Goal: Information Seeking & Learning: Learn about a topic

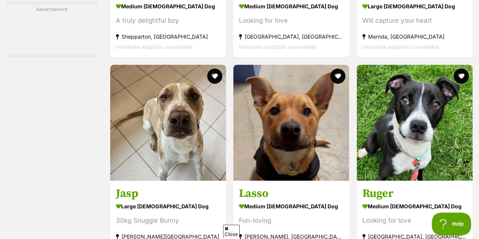
scroll to position [2979, 0]
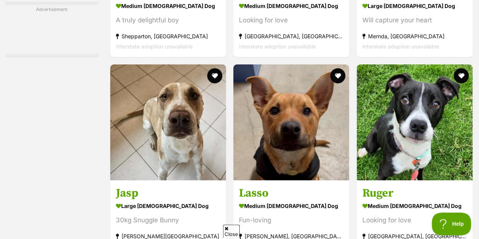
click at [313, 186] on h3 "Lasso" at bounding box center [291, 193] width 105 height 14
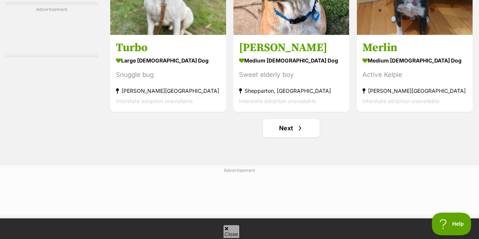
scroll to position [4814, 0]
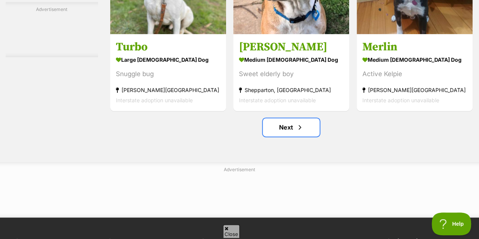
click at [300, 123] on span "Next page" at bounding box center [300, 127] width 8 height 9
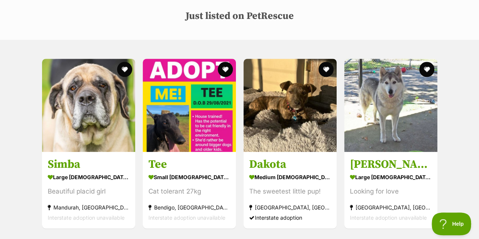
scroll to position [378, 0]
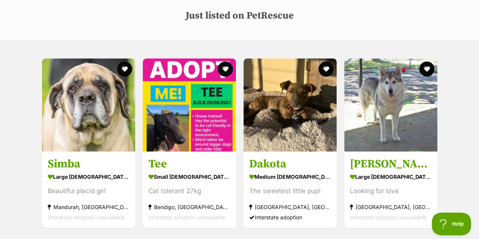
click at [21, 39] on div "Simba large female Dog Beautiful placid girl Mandurah, WA Interstate adoption u…" at bounding box center [239, 162] width 479 height 246
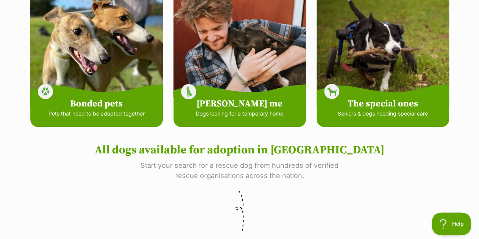
scroll to position [0, 0]
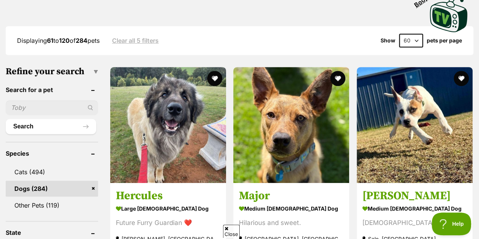
scroll to position [214, 0]
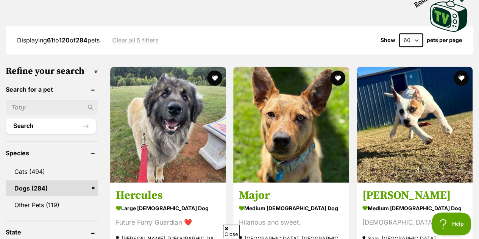
click at [186, 203] on strong "large [DEMOGRAPHIC_DATA] Dog" at bounding box center [168, 208] width 105 height 11
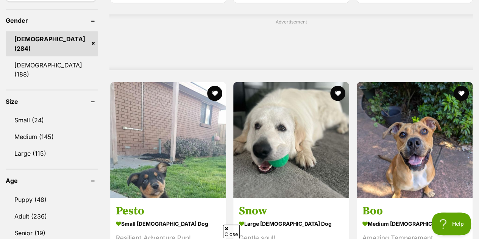
scroll to position [673, 0]
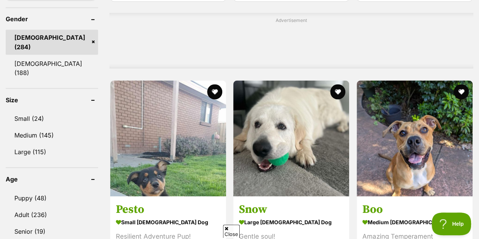
click at [309, 202] on h3 "Snow" at bounding box center [291, 209] width 105 height 14
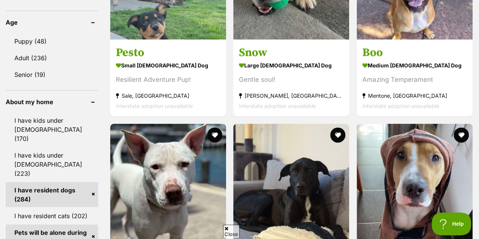
click at [177, 45] on h3 "Pesto" at bounding box center [168, 52] width 105 height 14
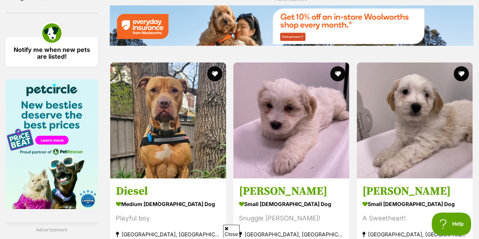
scroll to position [1169, 0]
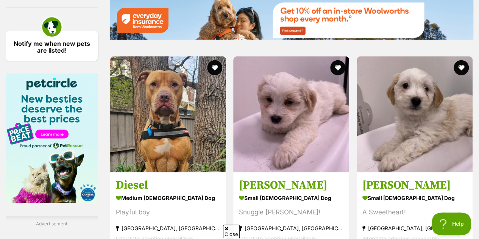
click at [311, 172] on link "[PERSON_NAME] small [DEMOGRAPHIC_DATA] Dog Snuggle [PERSON_NAME]! [GEOGRAPHIC_D…" at bounding box center [291, 210] width 116 height 77
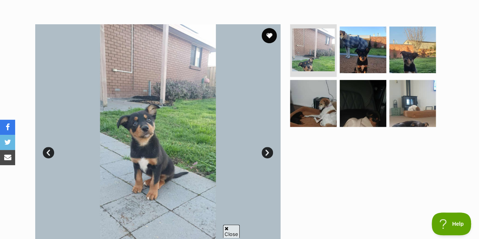
click at [410, 38] on img at bounding box center [413, 50] width 47 height 47
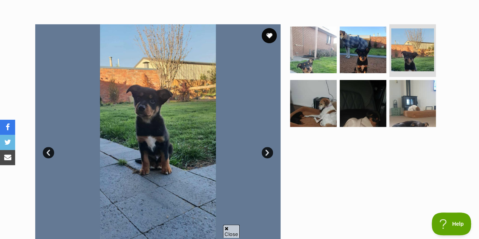
click at [405, 83] on img at bounding box center [413, 103] width 47 height 47
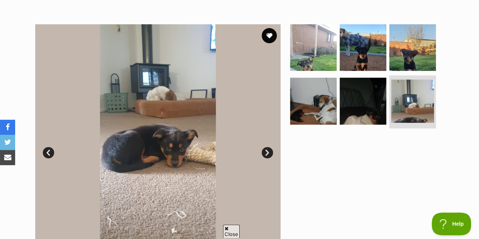
click at [322, 37] on img at bounding box center [313, 47] width 47 height 47
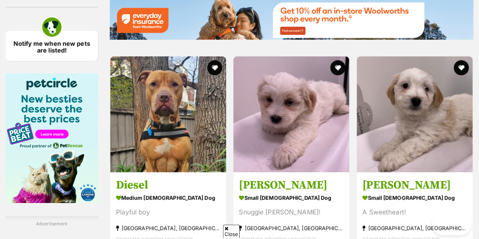
click at [430, 193] on strong "small [DEMOGRAPHIC_DATA] Dog" at bounding box center [415, 198] width 105 height 11
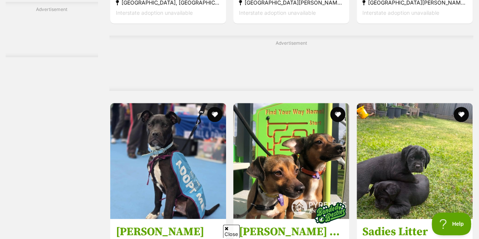
scroll to position [1654, 0]
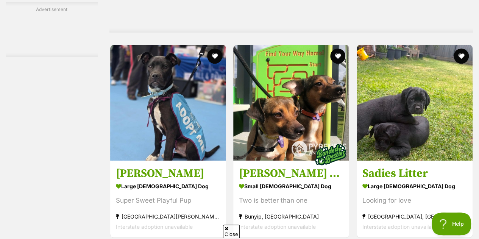
click at [416, 166] on h3 "Sadies Litter" at bounding box center [415, 173] width 105 height 14
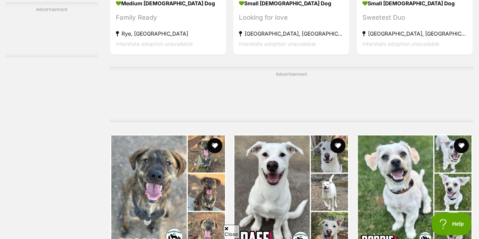
scroll to position [2108, 0]
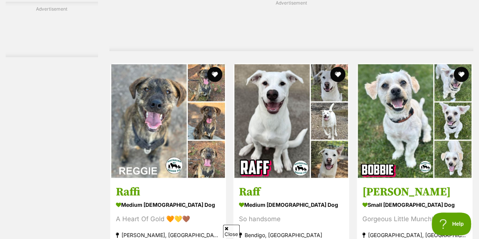
click at [295, 185] on h3 "Raff" at bounding box center [291, 192] width 105 height 14
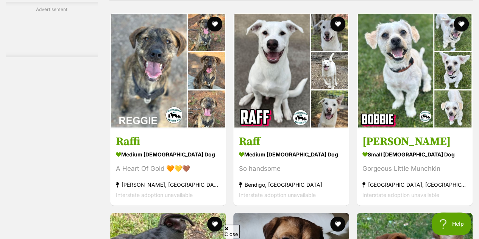
scroll to position [2157, 0]
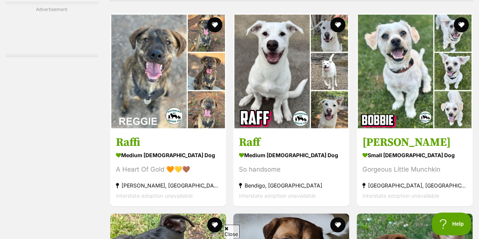
click at [399, 150] on strong "small [DEMOGRAPHIC_DATA] Dog" at bounding box center [415, 155] width 105 height 11
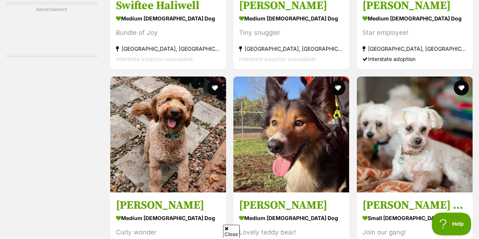
scroll to position [2775, 0]
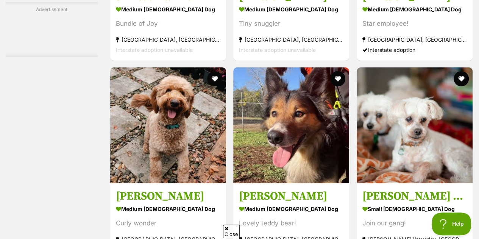
click at [282, 189] on h3 "[PERSON_NAME]" at bounding box center [291, 196] width 105 height 14
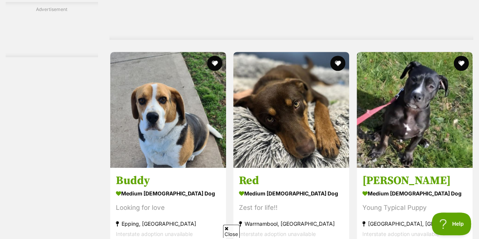
scroll to position [3064, 0]
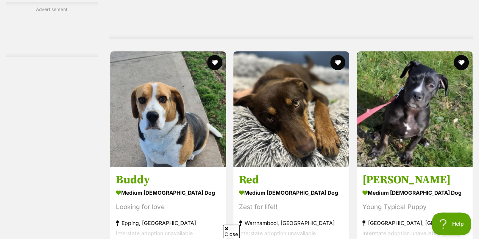
click at [187, 173] on h3 "Buddy" at bounding box center [168, 180] width 105 height 14
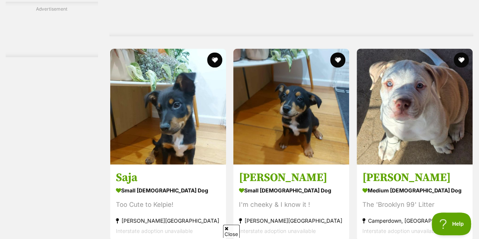
scroll to position [3539, 0]
click at [312, 170] on h3 "[PERSON_NAME]" at bounding box center [291, 177] width 105 height 14
click at [175, 185] on strong "small [DEMOGRAPHIC_DATA] Dog" at bounding box center [168, 190] width 105 height 11
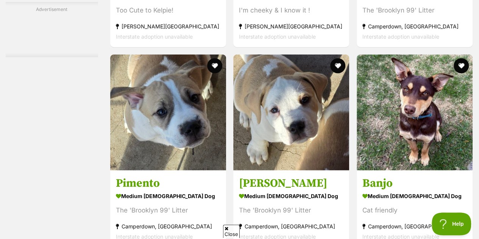
scroll to position [3737, 0]
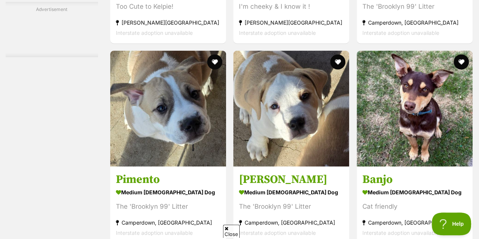
click at [298, 104] on img at bounding box center [291, 109] width 116 height 116
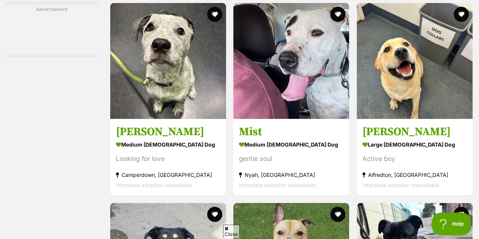
scroll to position [4056, 0]
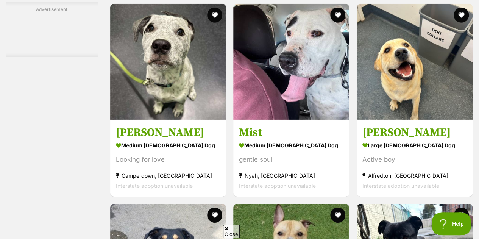
click at [388, 155] on div "Active boy" at bounding box center [415, 160] width 105 height 10
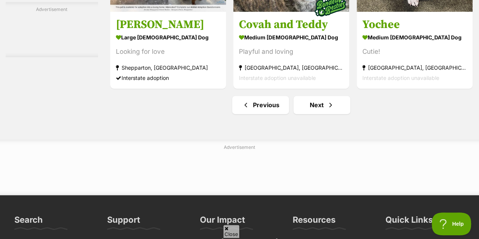
scroll to position [4883, 0]
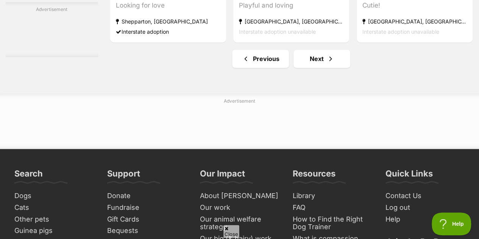
click at [327, 54] on span "Next page" at bounding box center [331, 58] width 8 height 9
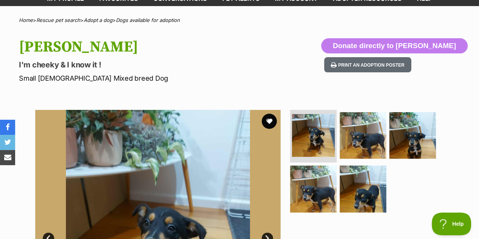
scroll to position [7, 0]
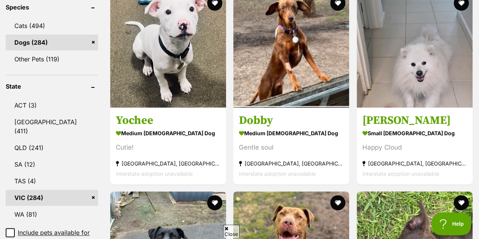
scroll to position [366, 0]
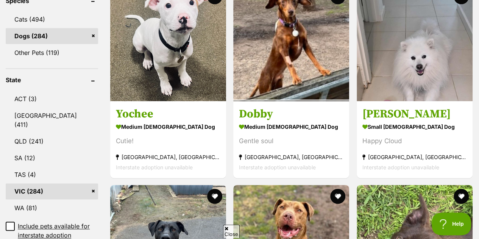
click at [402, 136] on div "Happy Cloud" at bounding box center [415, 141] width 105 height 10
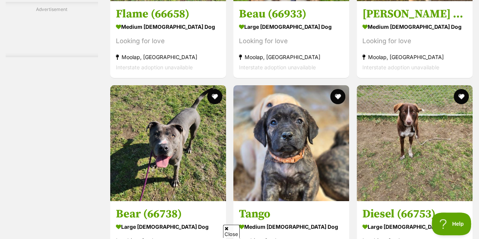
scroll to position [1419, 0]
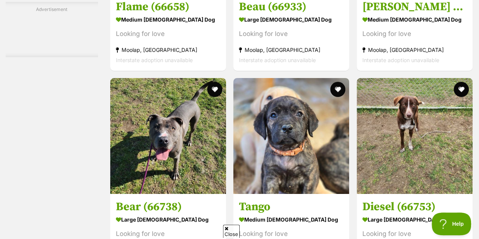
click at [292, 127] on img at bounding box center [291, 136] width 116 height 116
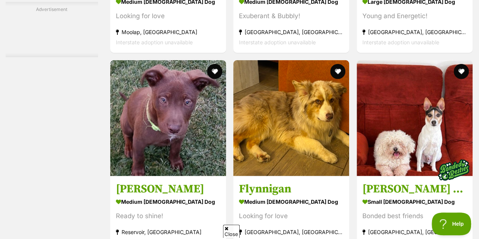
scroll to position [2380, 0]
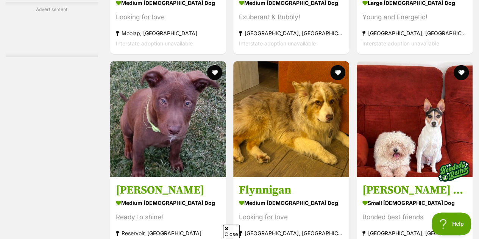
click at [186, 183] on h3 "Miertjie" at bounding box center [168, 190] width 105 height 14
click at [321, 177] on link "Flynnigan medium male Dog Looking for love Scarsdale, VIC Interstate adoption u…" at bounding box center [291, 215] width 116 height 77
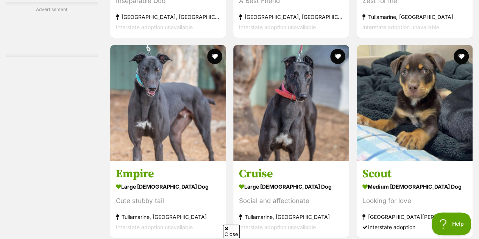
scroll to position [2869, 0]
click at [414, 166] on h3 "Scout" at bounding box center [415, 173] width 105 height 14
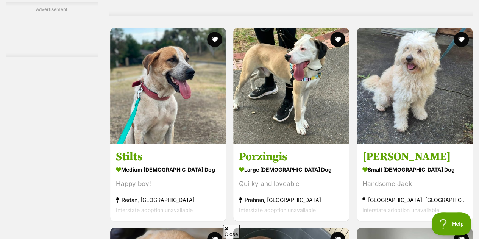
scroll to position [3150, 0]
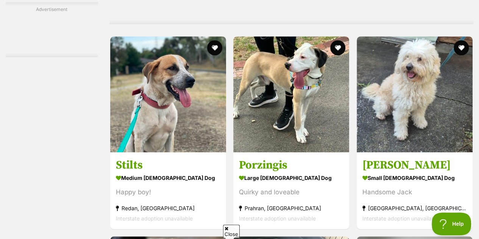
click at [406, 158] on h3 "Jack Uffelman" at bounding box center [415, 165] width 105 height 14
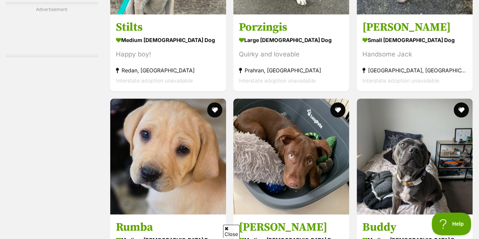
scroll to position [3331, 0]
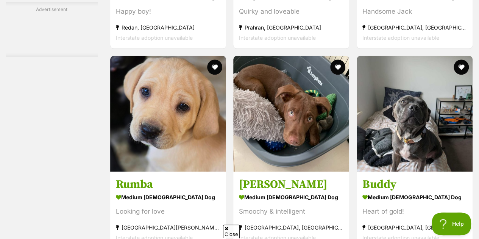
click at [183, 177] on h3 "Rumba" at bounding box center [168, 184] width 105 height 14
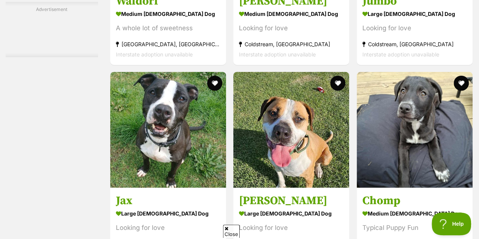
scroll to position [3787, 0]
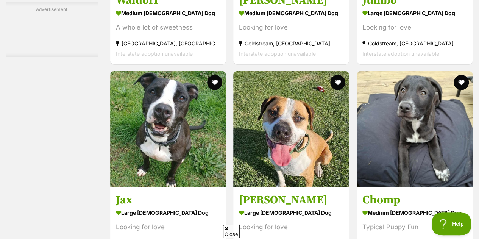
click at [436, 119] on img at bounding box center [415, 129] width 116 height 116
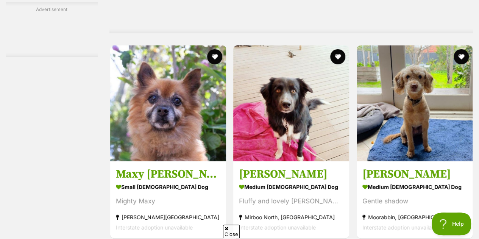
scroll to position [4091, 0]
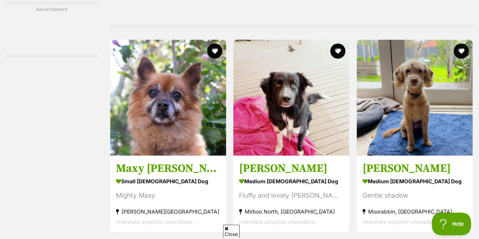
click at [303, 176] on strong "medium [DEMOGRAPHIC_DATA] Dog" at bounding box center [291, 181] width 105 height 11
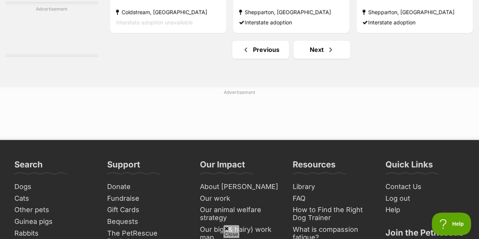
scroll to position [4964, 0]
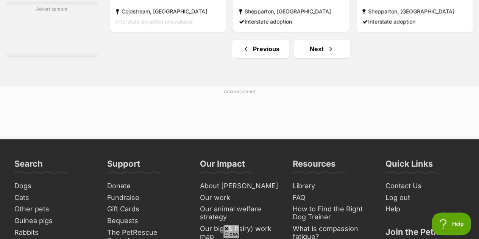
click at [322, 40] on link "Next" at bounding box center [322, 49] width 57 height 18
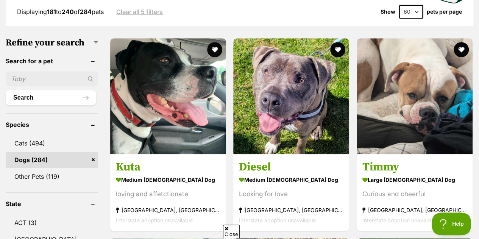
scroll to position [238, 0]
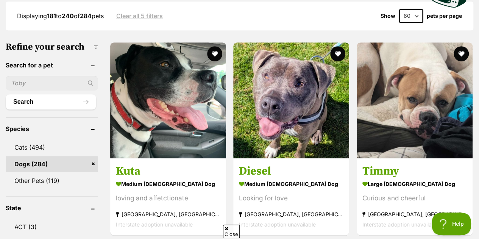
click at [290, 193] on div "Looking for love" at bounding box center [291, 198] width 105 height 10
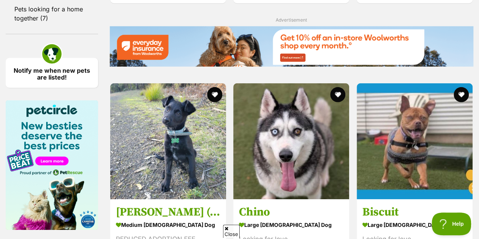
scroll to position [1143, 0]
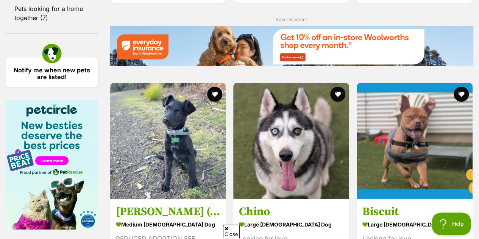
click at [196, 130] on img at bounding box center [168, 141] width 116 height 116
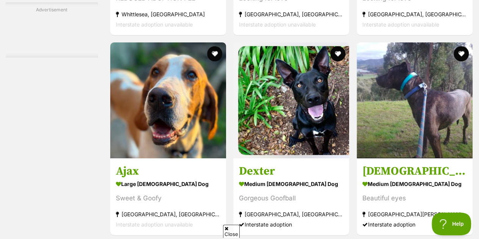
scroll to position [1385, 0]
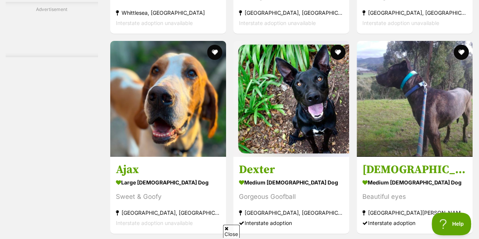
click at [180, 163] on h3 "Ajax" at bounding box center [168, 170] width 105 height 14
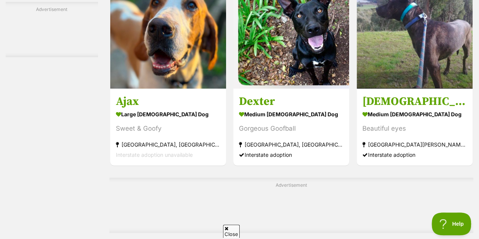
scroll to position [1386, 0]
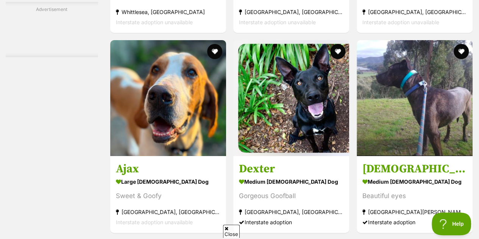
click at [426, 150] on link at bounding box center [415, 154] width 116 height 8
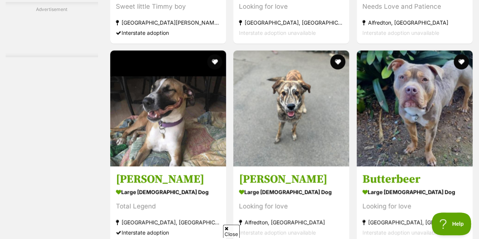
scroll to position [1875, 0]
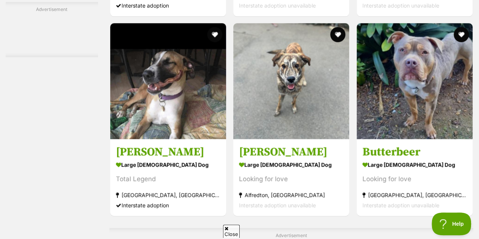
click at [307, 110] on article "1142559 Frank Sinatra large male Dog Looking for love Alfredton, VIC Interstate…" at bounding box center [291, 119] width 117 height 194
click at [294, 145] on h3 "Frank Sinatra" at bounding box center [291, 152] width 105 height 14
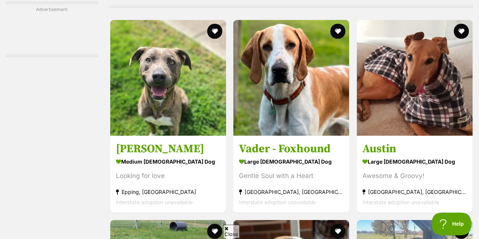
scroll to position [2152, 0]
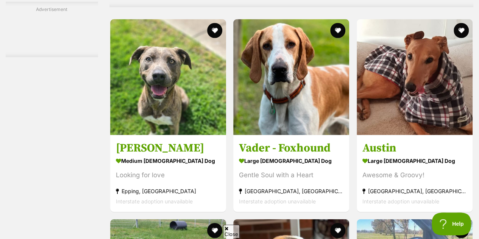
click at [282, 135] on link "Vader - Foxhound large male Dog Gentle Soul with a Heart Melbourne, VIC Interst…" at bounding box center [291, 173] width 116 height 77
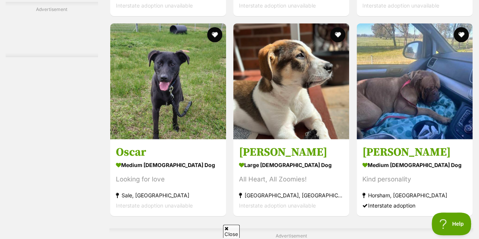
scroll to position [2356, 0]
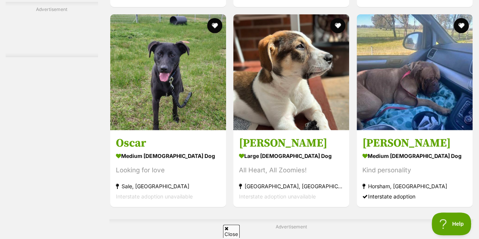
click at [172, 136] on h3 "Oscar" at bounding box center [168, 143] width 105 height 14
click at [284, 150] on strong "large male Dog" at bounding box center [291, 155] width 105 height 11
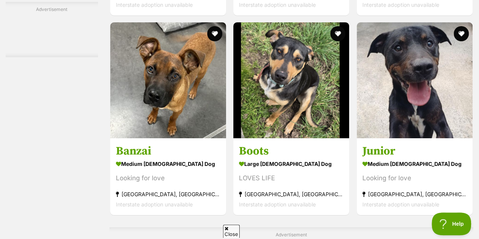
scroll to position [2821, 0]
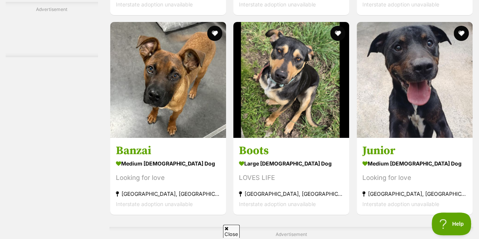
click at [426, 144] on h3 "Junior" at bounding box center [415, 151] width 105 height 14
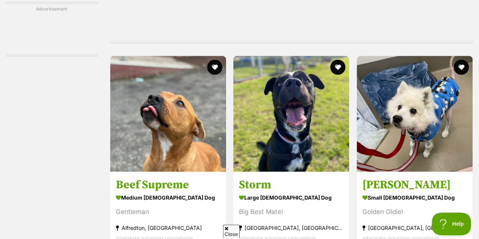
scroll to position [3533, 0]
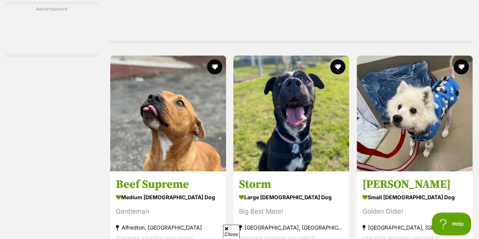
click at [291, 191] on strong "large male Dog" at bounding box center [291, 196] width 105 height 11
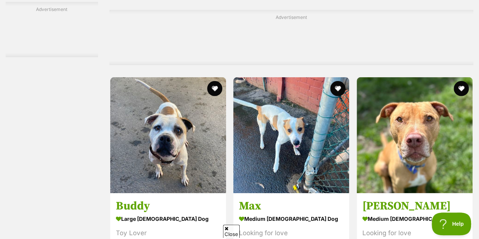
scroll to position [3991, 0]
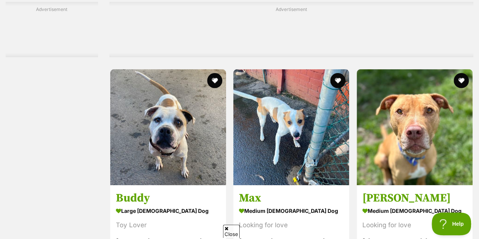
click at [277, 122] on img at bounding box center [291, 127] width 116 height 116
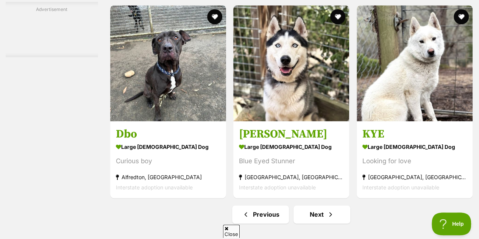
scroll to position [4727, 0]
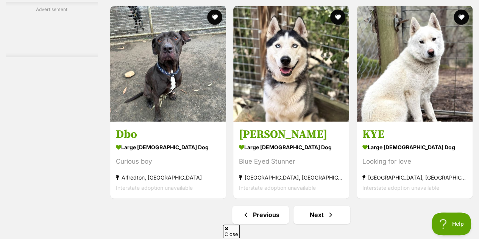
click at [403, 141] on strong "large [DEMOGRAPHIC_DATA] Dog" at bounding box center [415, 146] width 105 height 11
click at [317, 206] on link "Next" at bounding box center [322, 215] width 57 height 18
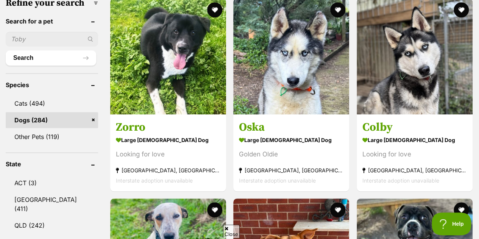
scroll to position [283, 0]
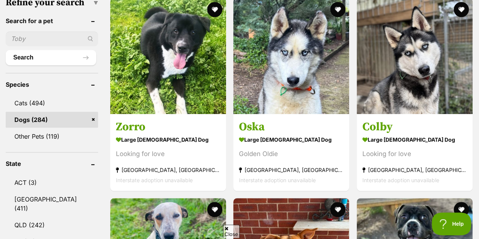
click at [176, 134] on strong "large [DEMOGRAPHIC_DATA] Dog" at bounding box center [168, 139] width 105 height 11
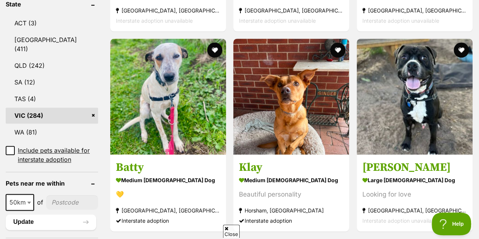
scroll to position [442, 0]
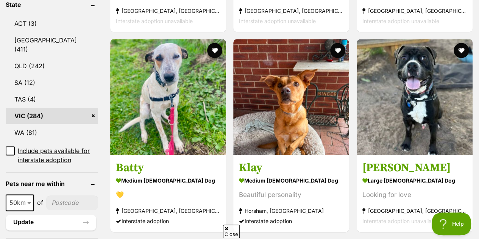
click at [198, 116] on img at bounding box center [168, 97] width 116 height 116
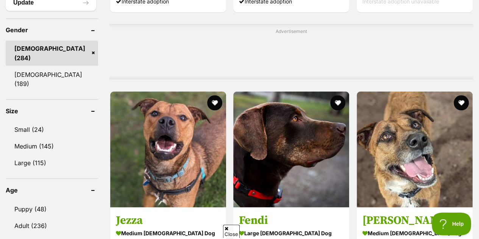
scroll to position [663, 0]
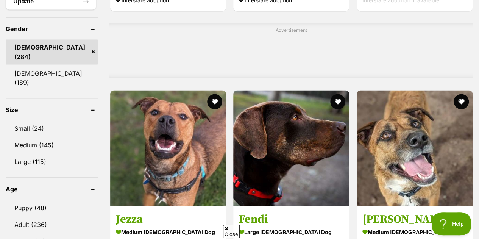
click at [297, 159] on img at bounding box center [291, 148] width 116 height 116
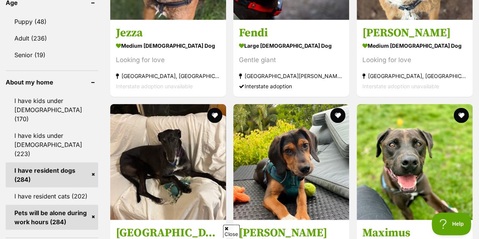
scroll to position [892, 0]
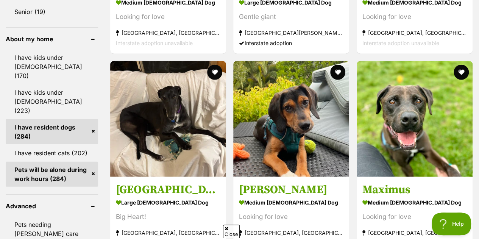
click at [302, 183] on h3 "Ollie" at bounding box center [291, 190] width 105 height 14
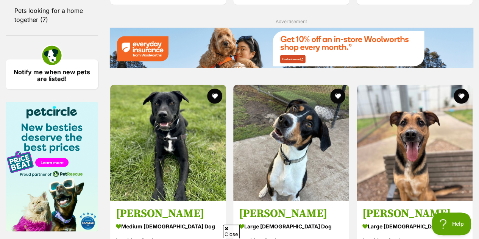
scroll to position [1142, 0]
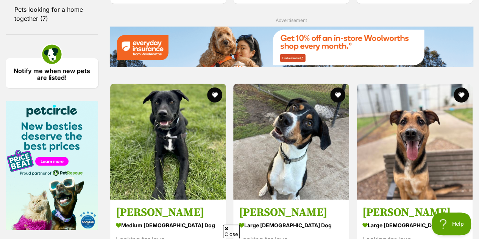
click at [308, 205] on h3 "Patrick" at bounding box center [291, 212] width 105 height 14
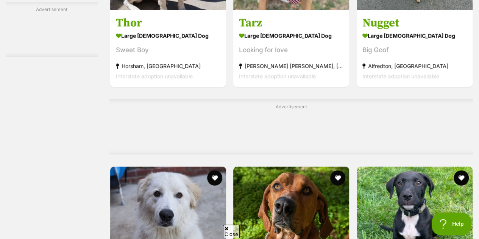
scroll to position [2574, 0]
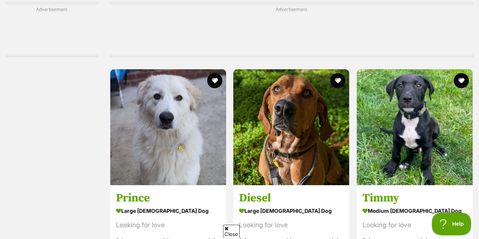
click at [426, 125] on img at bounding box center [415, 127] width 116 height 116
click at [146, 152] on img at bounding box center [168, 127] width 116 height 116
click at [305, 137] on img at bounding box center [291, 127] width 116 height 116
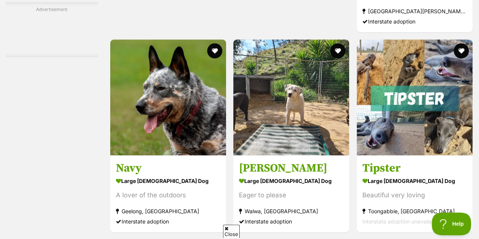
scroll to position [3276, 0]
click at [311, 175] on strong "large male Dog" at bounding box center [291, 180] width 105 height 11
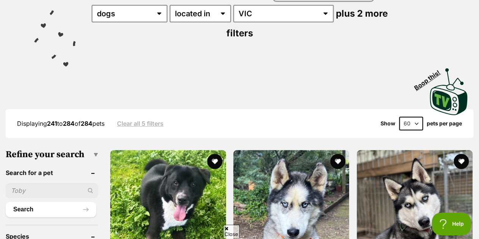
scroll to position [0, 0]
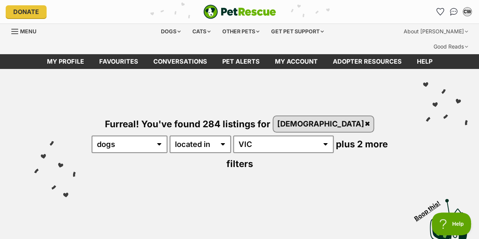
click at [94, 69] on div "Furreal! You've found 284 listings for male any type of pet cats dogs other pet…" at bounding box center [239, 130] width 457 height 123
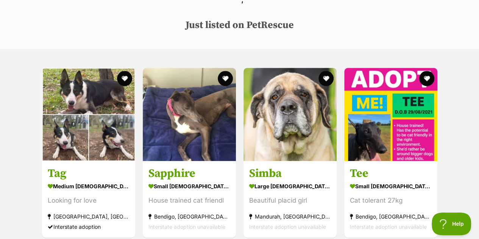
scroll to position [369, 0]
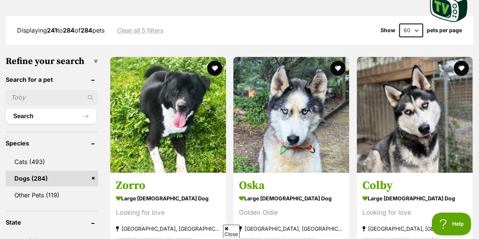
click at [165, 193] on section "large male Dog Looking for love Melbourne, VIC Interstate adoption unavailable" at bounding box center [168, 218] width 105 height 51
